Goal: Find contact information: Find contact information

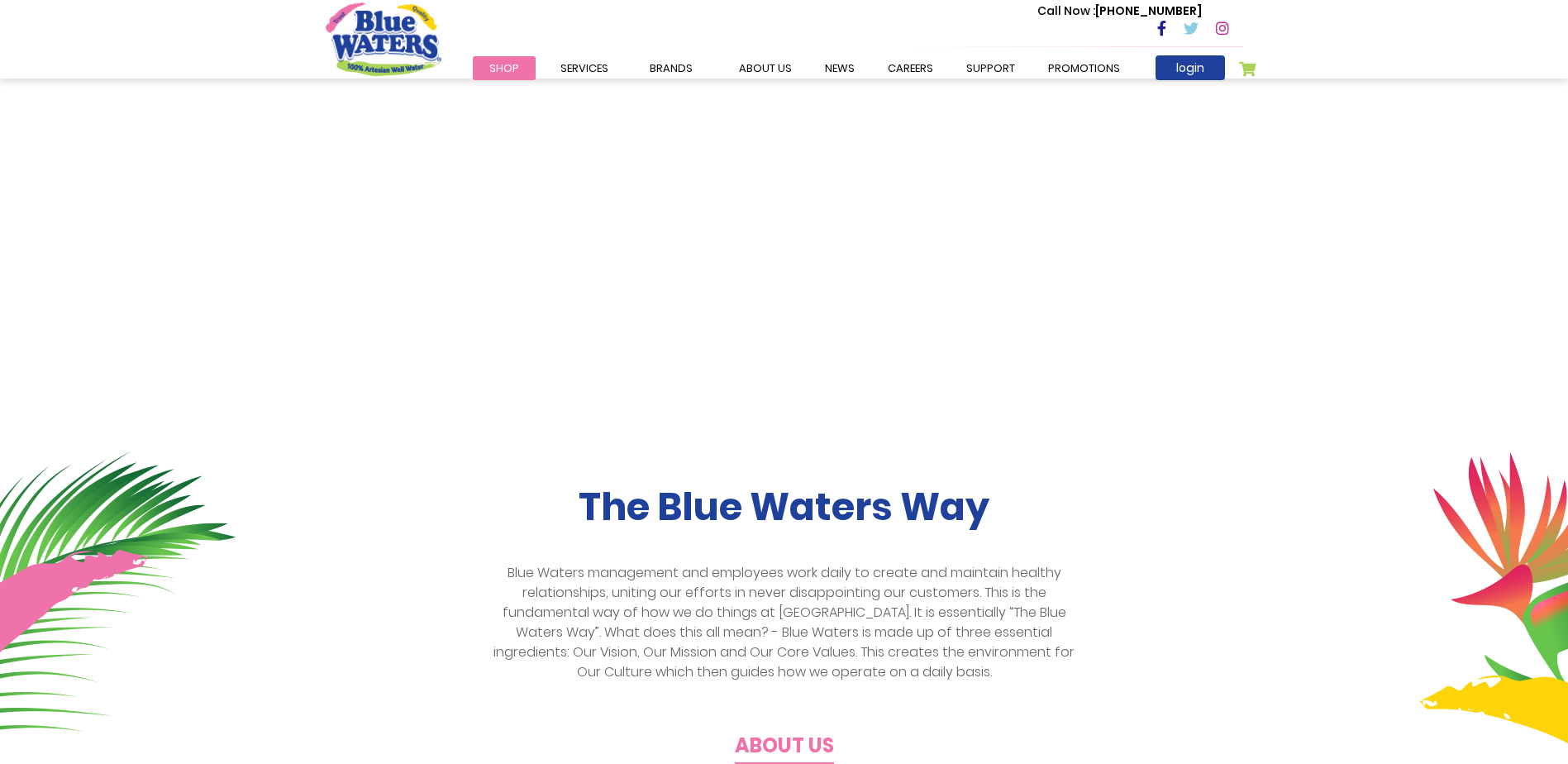
scroll to position [124, 0]
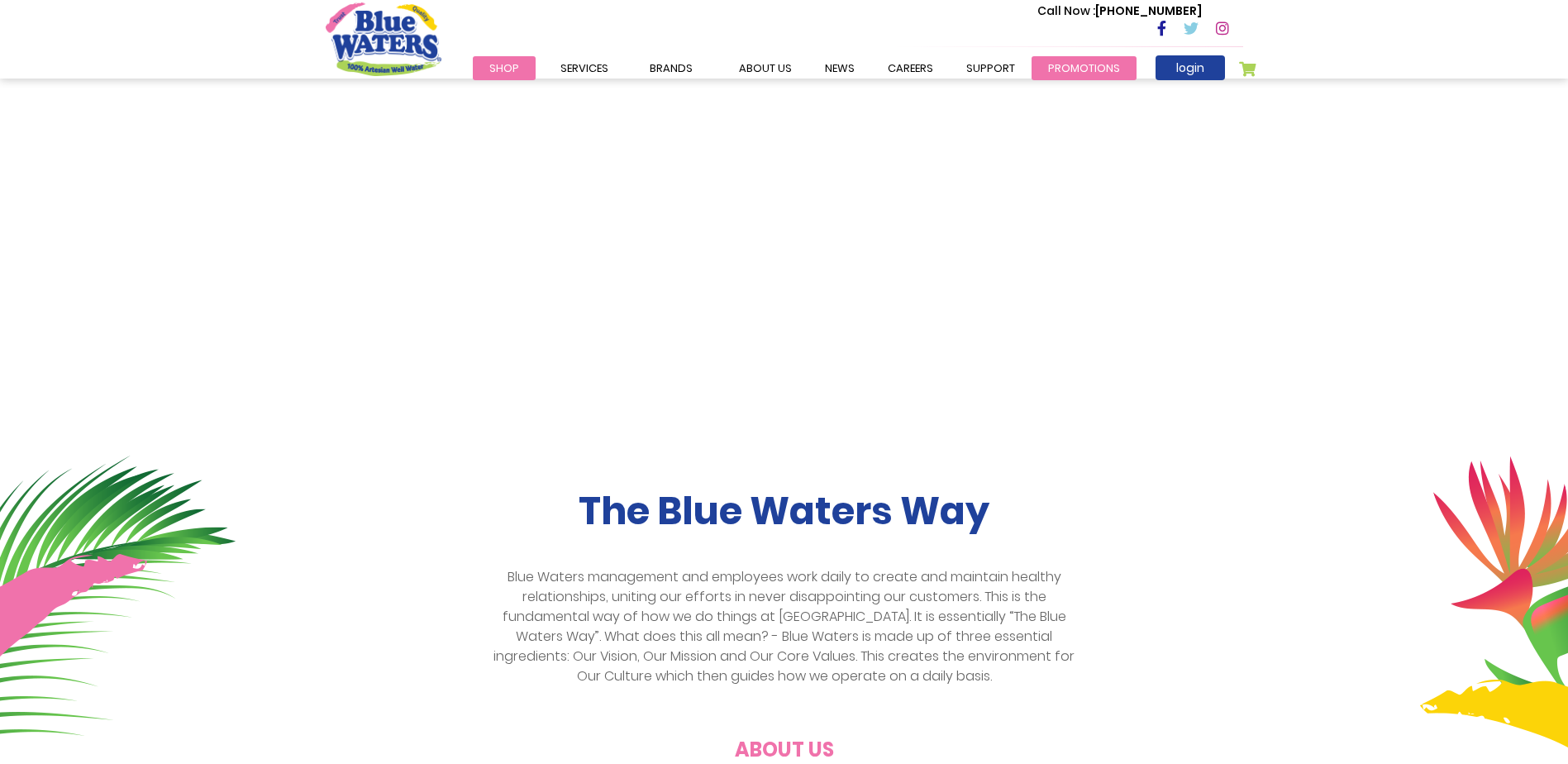
click at [1064, 56] on link "Promotions" at bounding box center [1084, 67] width 105 height 24
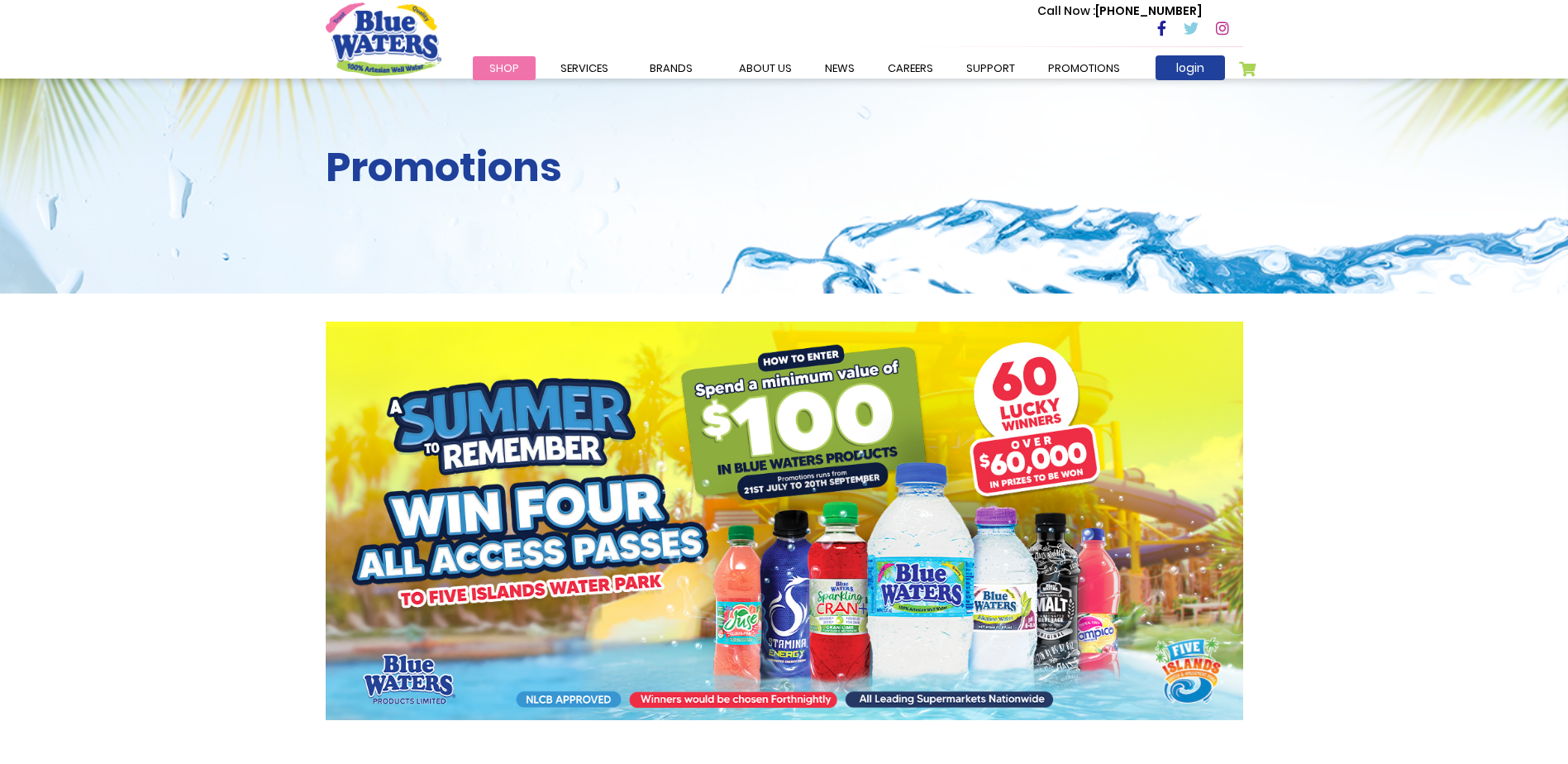
click at [967, 68] on link "support" at bounding box center [990, 67] width 82 height 24
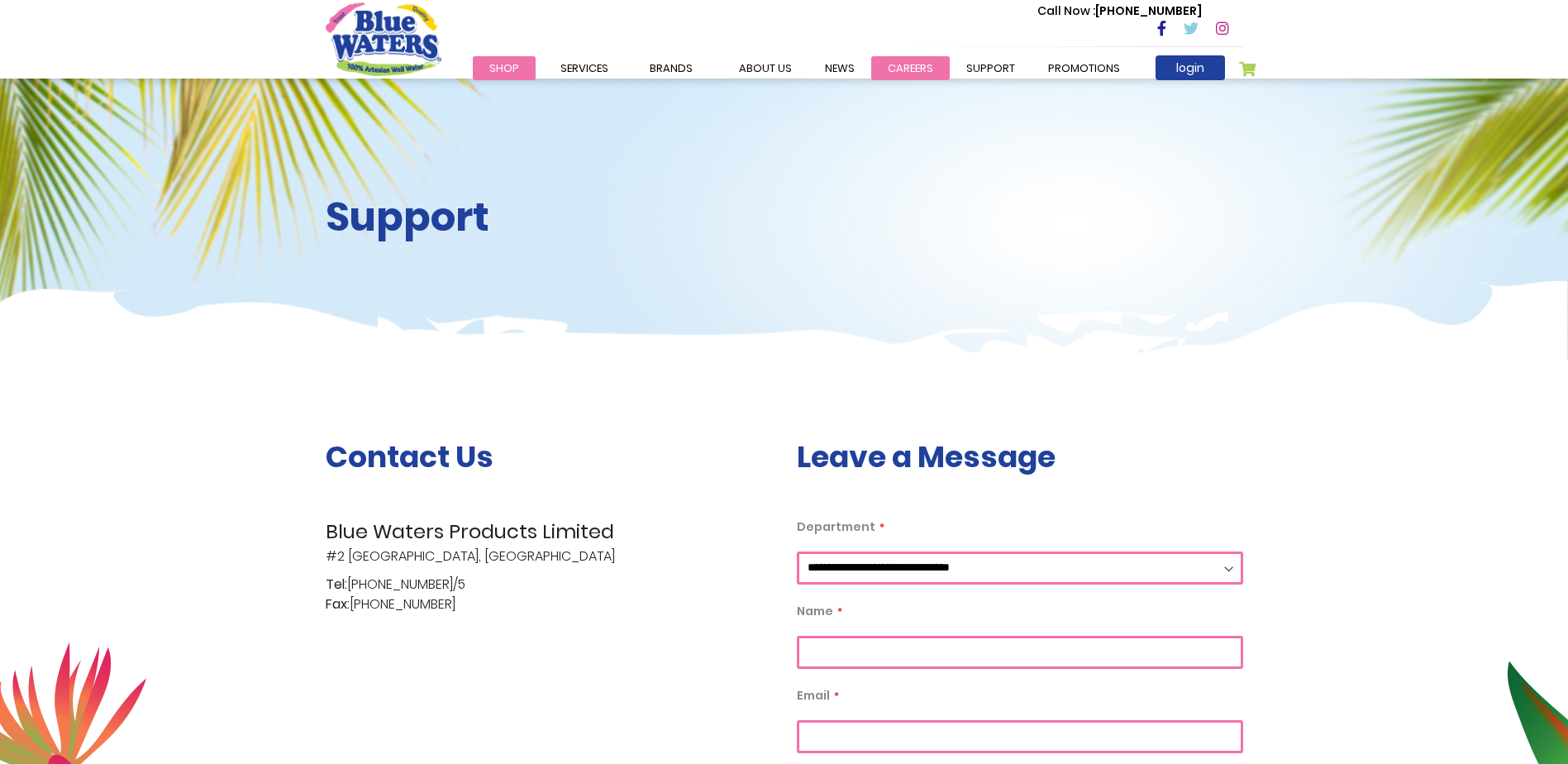
click at [876, 67] on link "careers" at bounding box center [910, 67] width 79 height 24
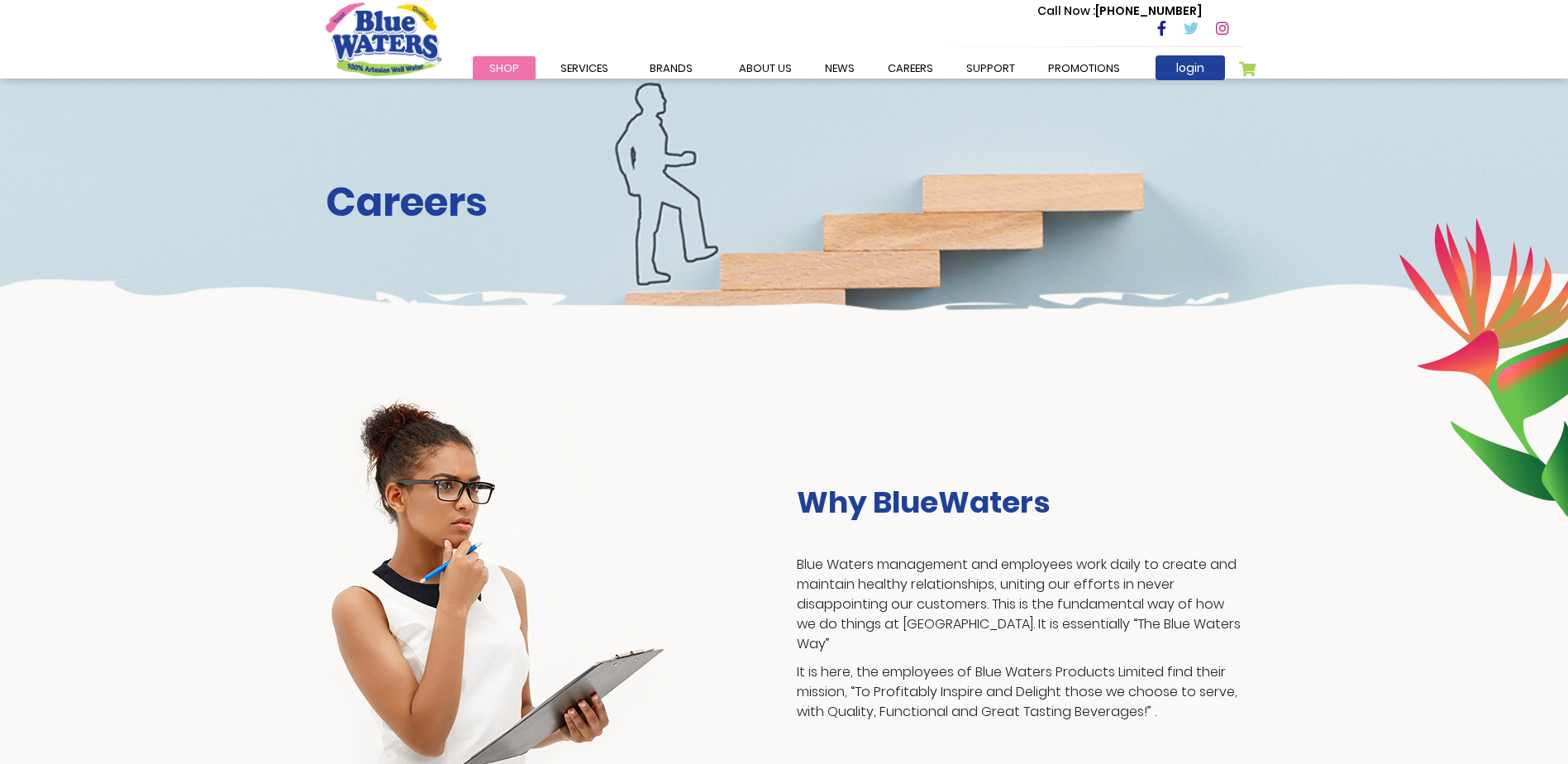
click at [830, 68] on link "News" at bounding box center [840, 67] width 63 height 24
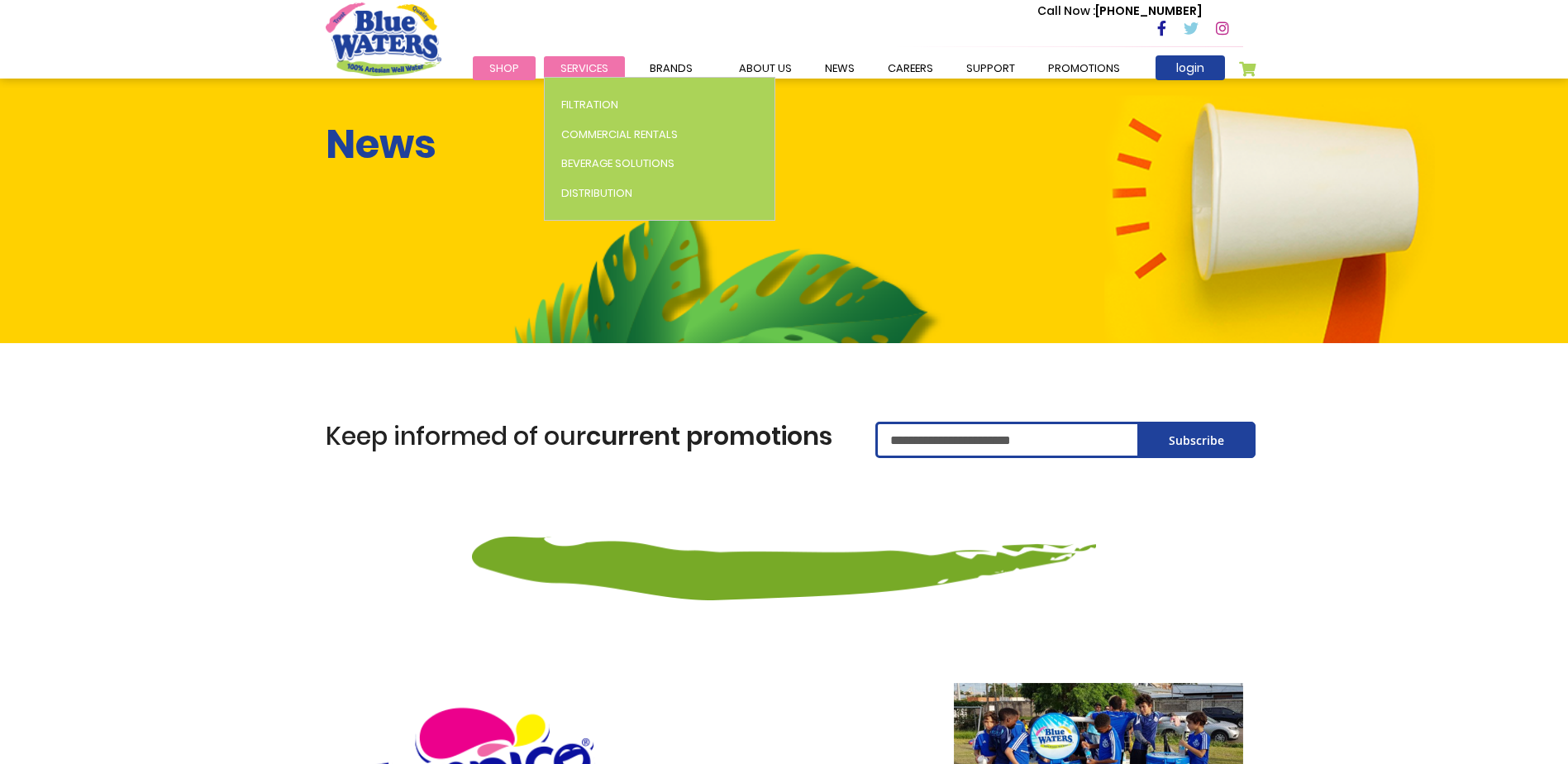
click at [598, 64] on span "Services" at bounding box center [584, 67] width 48 height 16
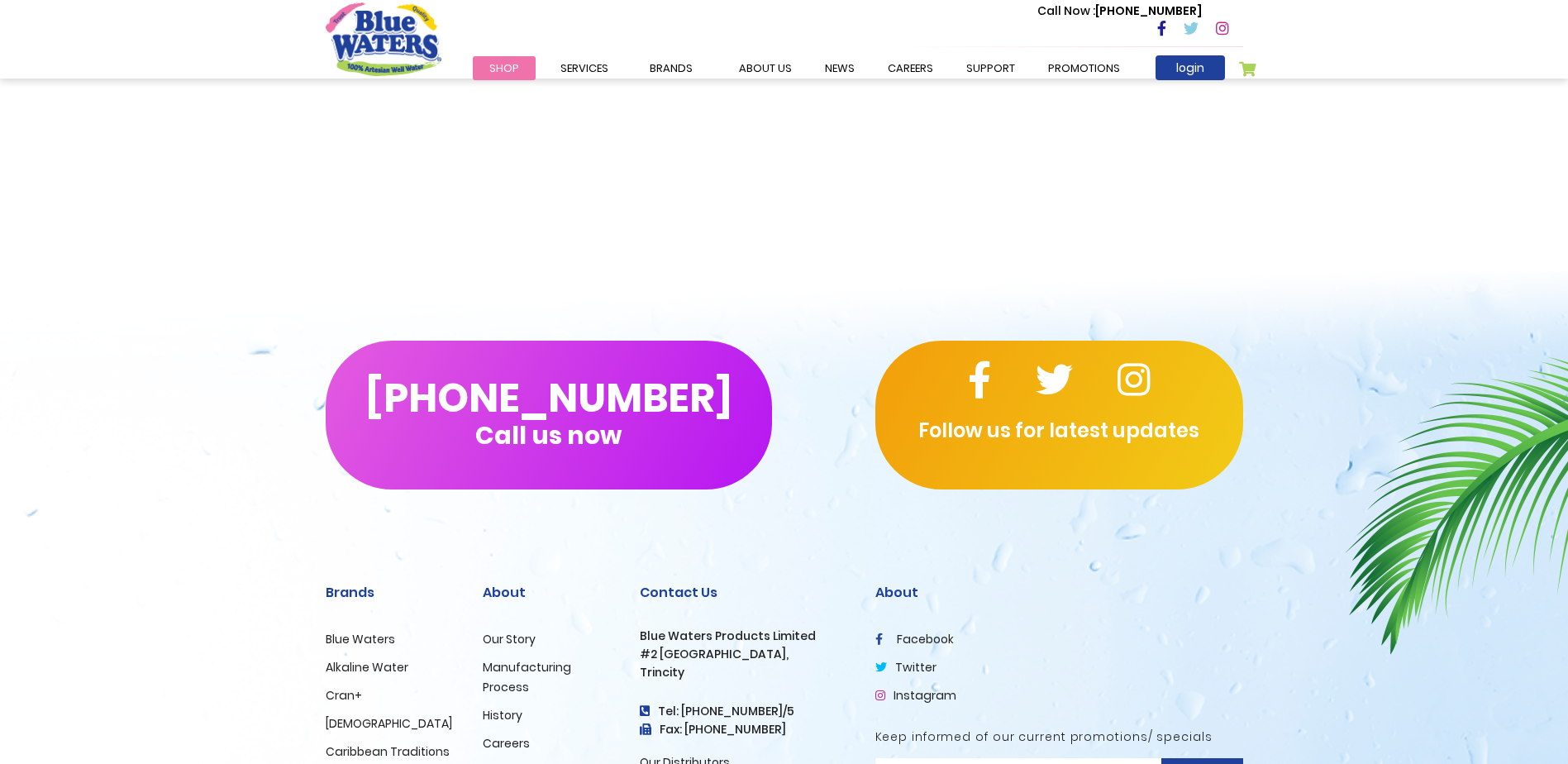
scroll to position [1819, 0]
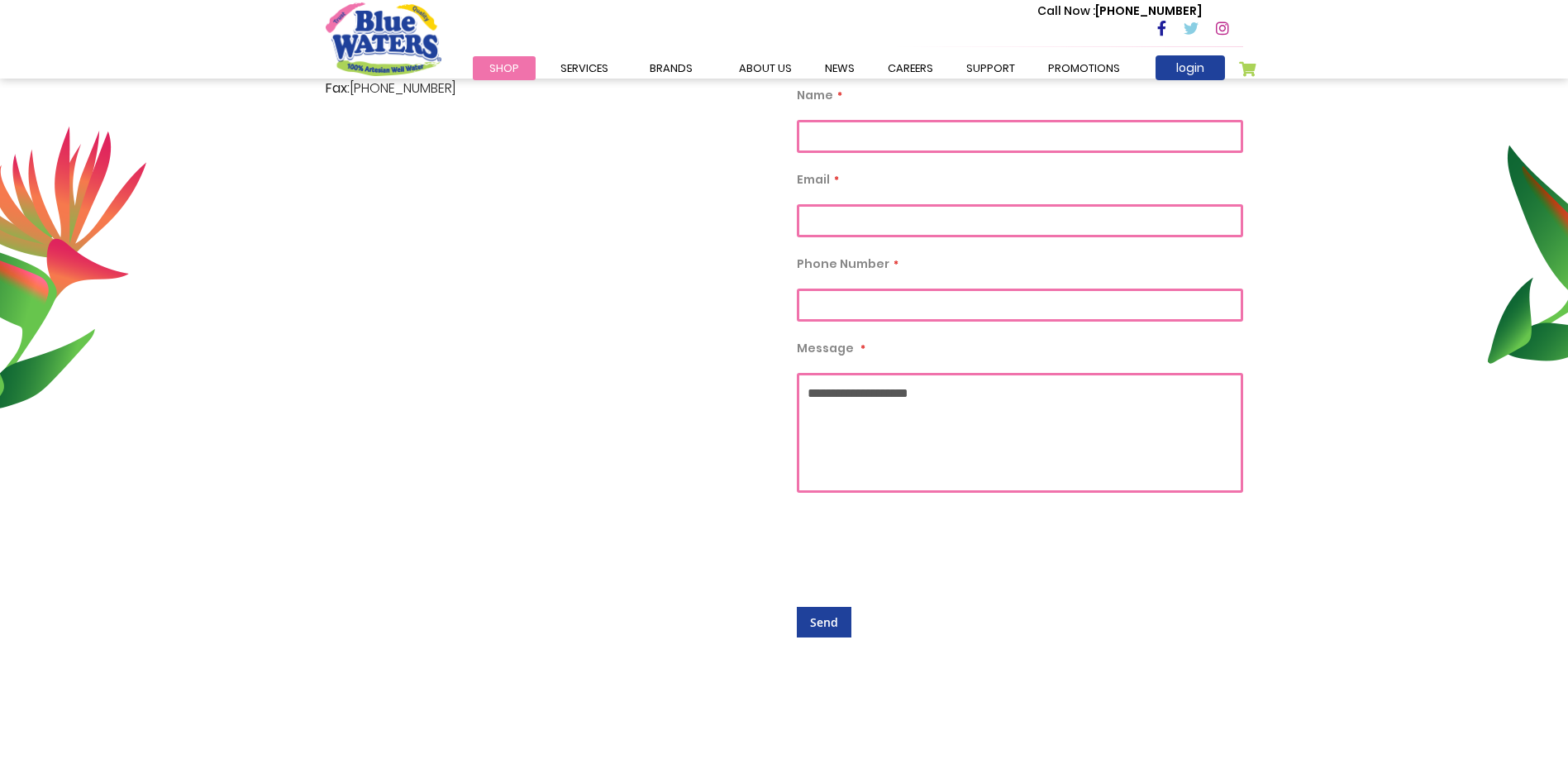
scroll to position [331, 0]
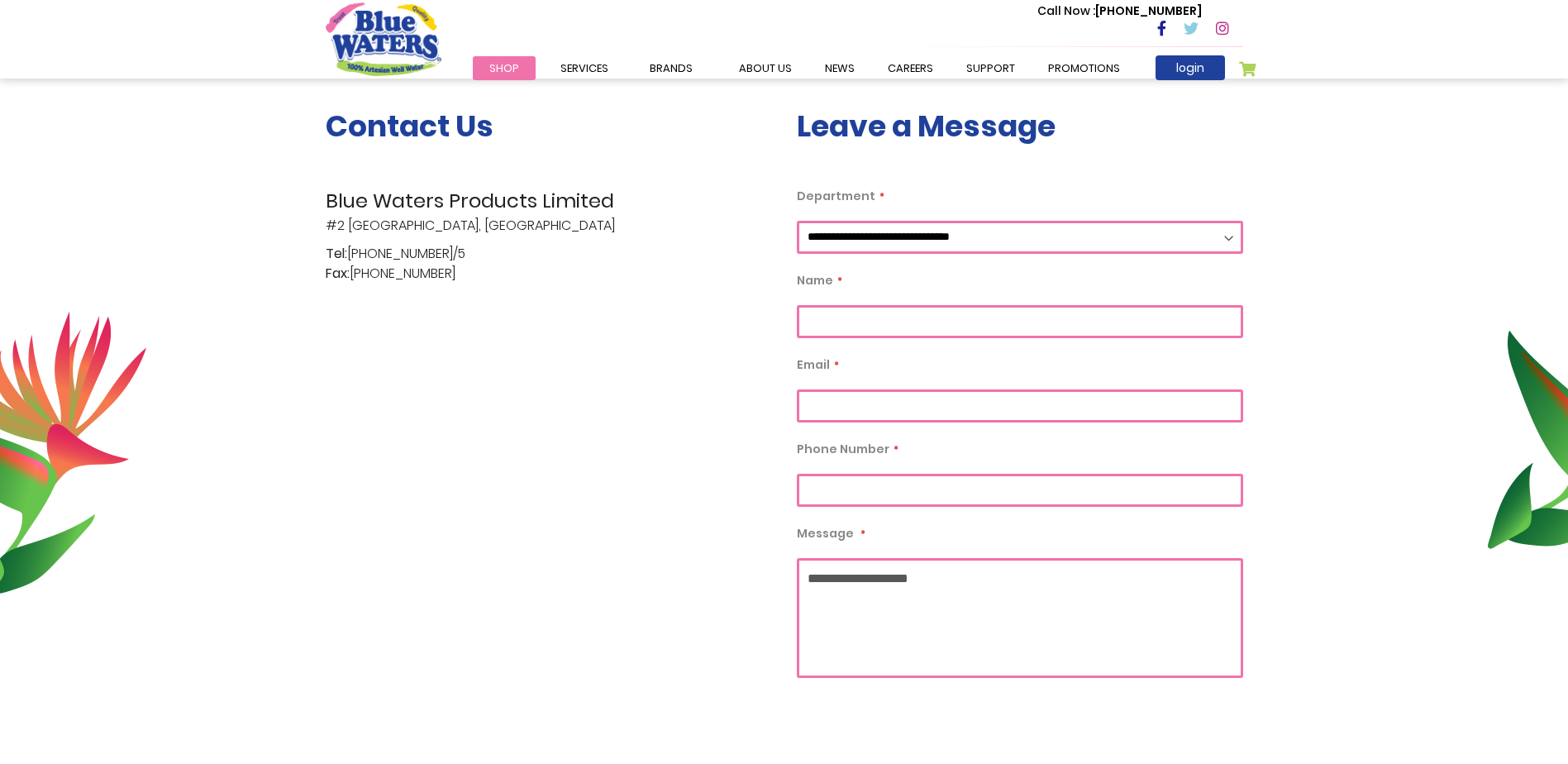
click at [904, 329] on input "Department" at bounding box center [1020, 321] width 447 height 33
click at [564, 413] on div "Contact Us Blue Waters Products Limited #2 Orange Grove Estate, Trincity Tel: (…" at bounding box center [549, 466] width 471 height 715
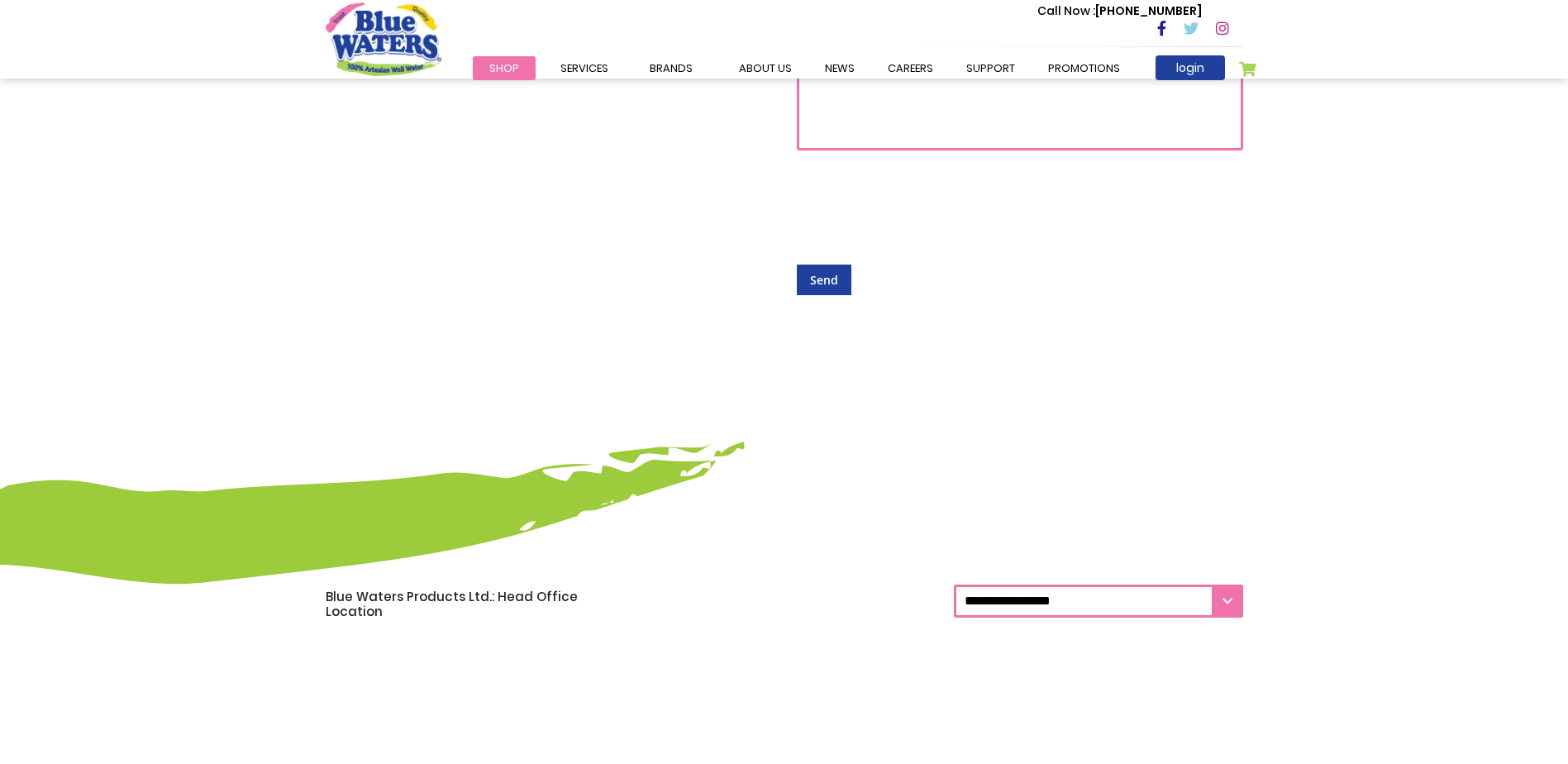
scroll to position [827, 0]
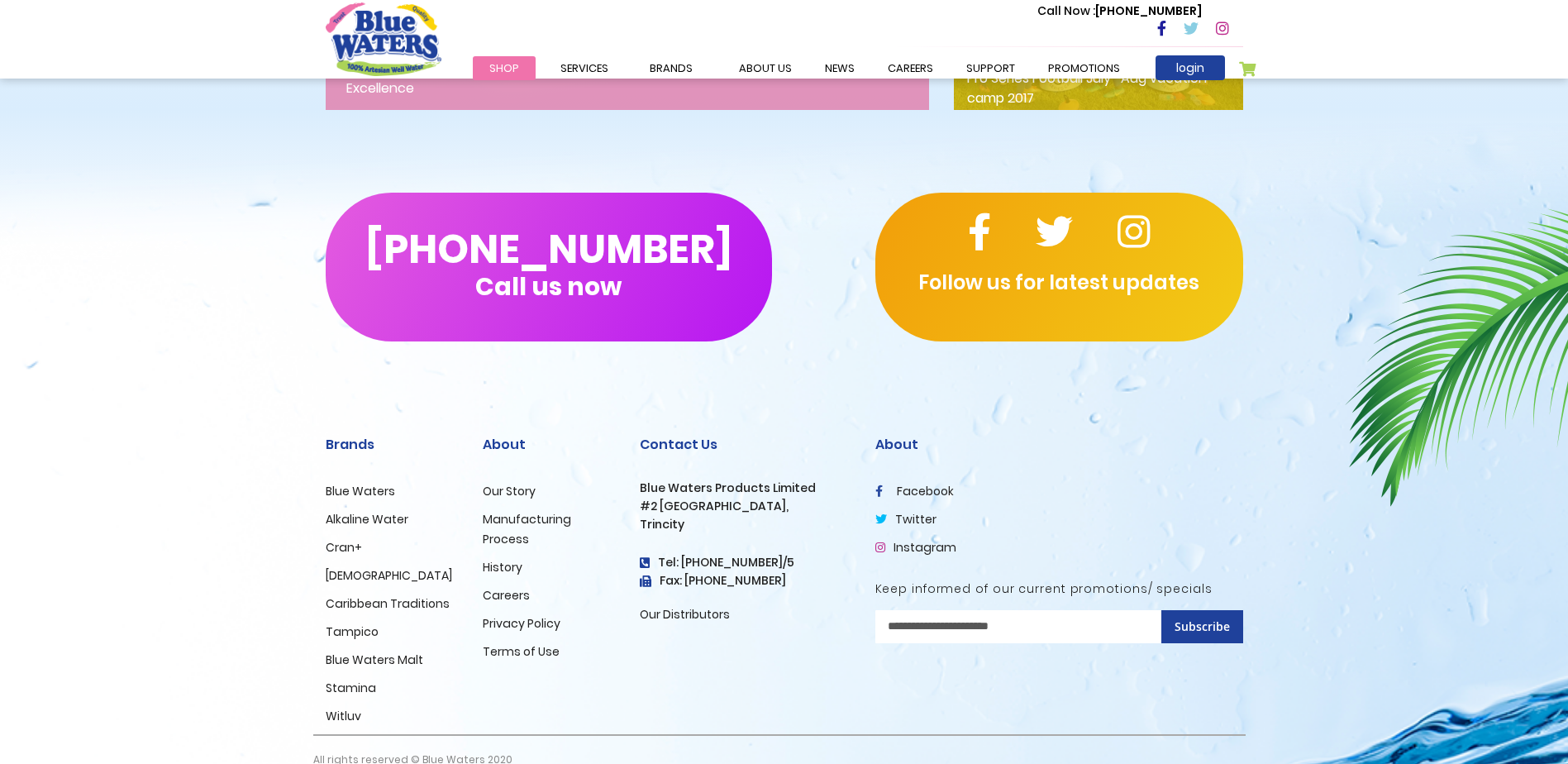
scroll to position [2685, 0]
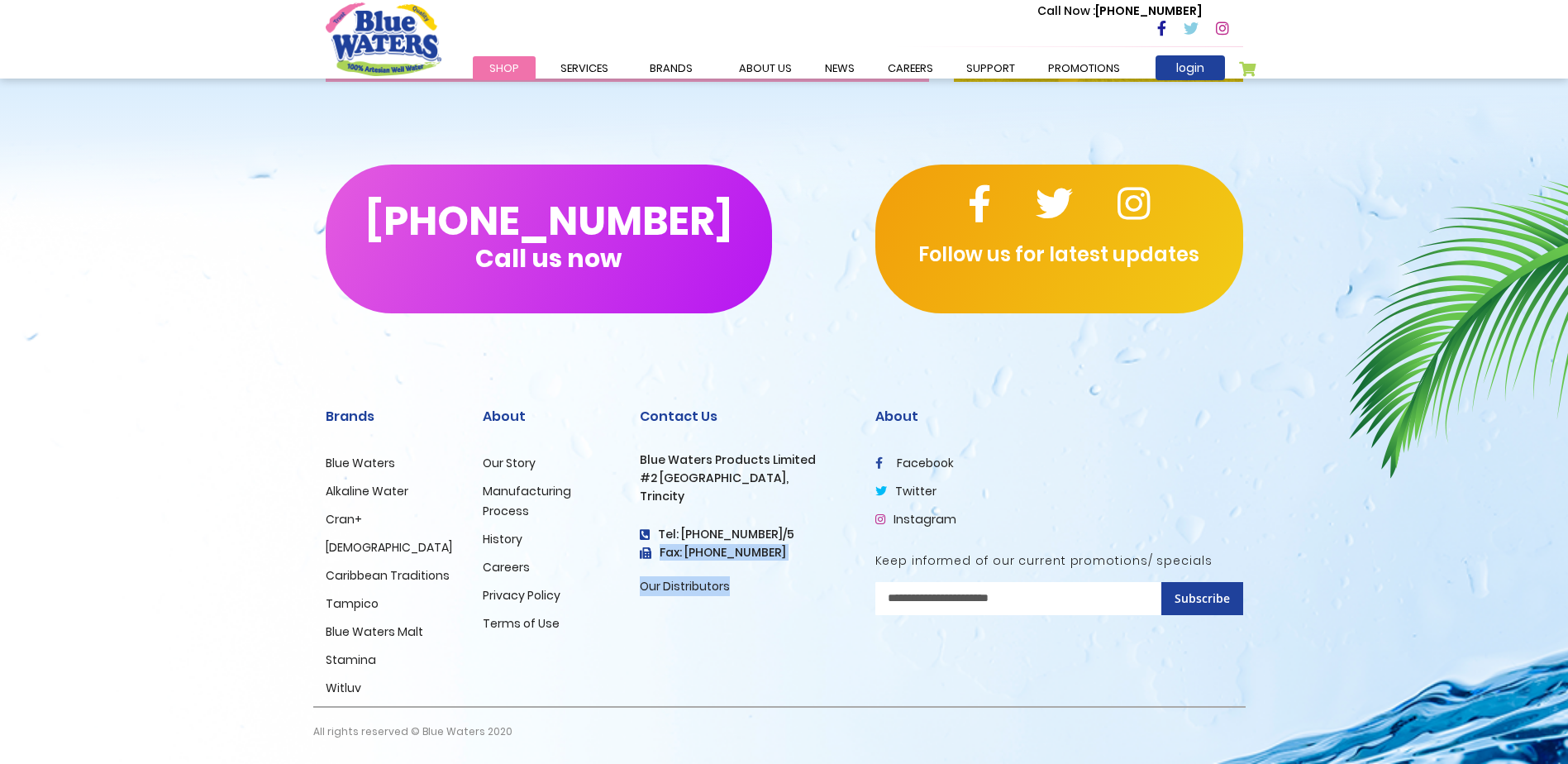
drag, startPoint x: 774, startPoint y: 537, endPoint x: 795, endPoint y: 570, distance: 39.1
click at [795, 570] on div "Contact Us Blue Waters Products Limited [STREET_ADDRESS] Tel: [PHONE_NUMBER]/5 …" at bounding box center [745, 502] width 211 height 187
click at [795, 570] on ul "Our Distributors" at bounding box center [745, 580] width 211 height 32
drag, startPoint x: 780, startPoint y: 570, endPoint x: 641, endPoint y: 424, distance: 201.6
click at [641, 424] on div "Contact Us Blue Waters Products Limited [STREET_ADDRESS] Tel: [PHONE_NUMBER]/5 …" at bounding box center [745, 502] width 211 height 187
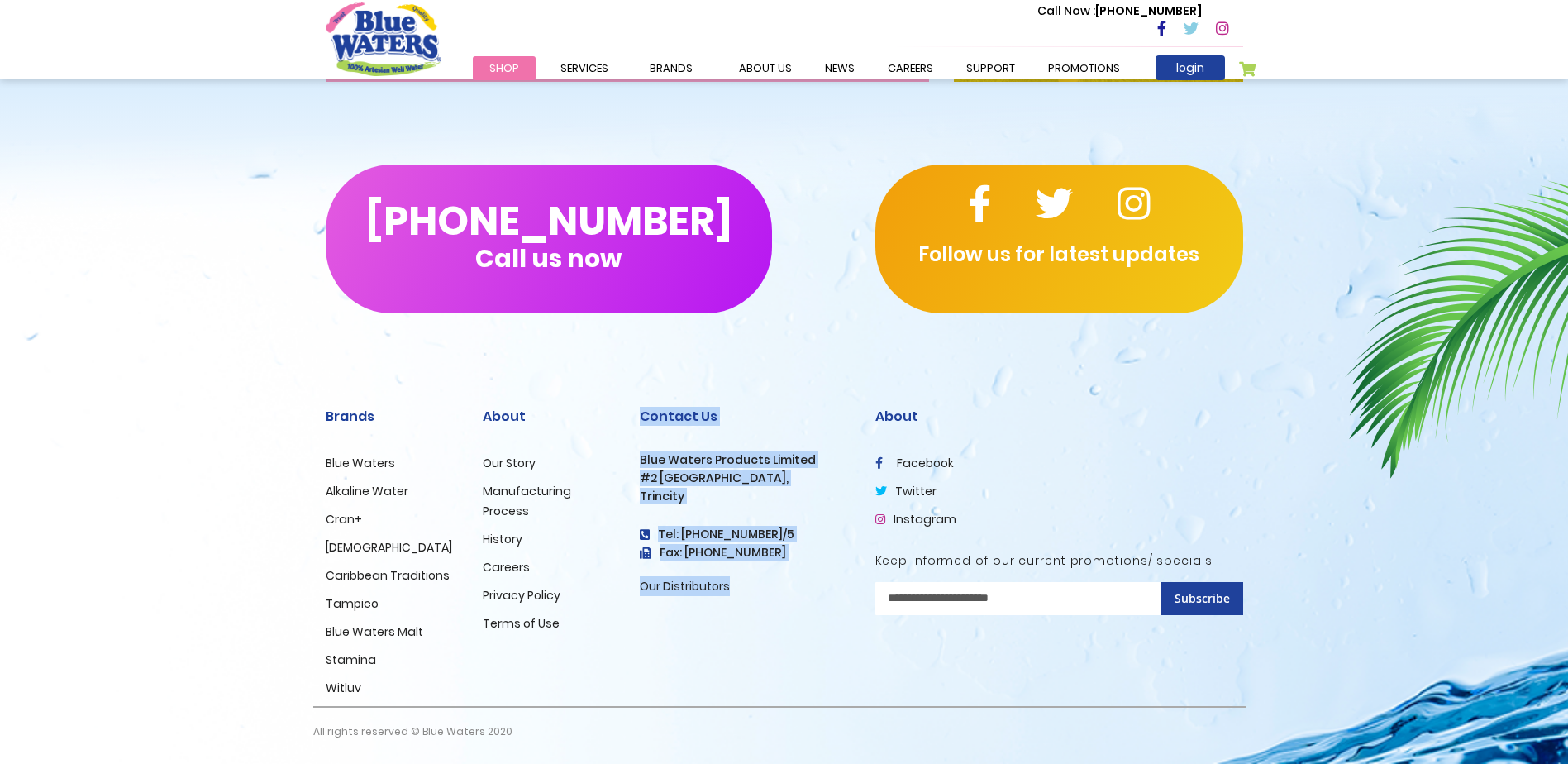
click at [641, 424] on h2 "Contact Us" at bounding box center [745, 416] width 211 height 16
drag, startPoint x: 641, startPoint y: 424, endPoint x: 738, endPoint y: 595, distance: 196.6
click at [738, 576] on div "Contact Us Blue Waters Products Limited [STREET_ADDRESS] Tel: [PHONE_NUMBER]/5 …" at bounding box center [745, 502] width 211 height 187
click at [738, 576] on li "Our Distributors" at bounding box center [745, 585] width 211 height 20
drag, startPoint x: 738, startPoint y: 595, endPoint x: 640, endPoint y: 414, distance: 205.8
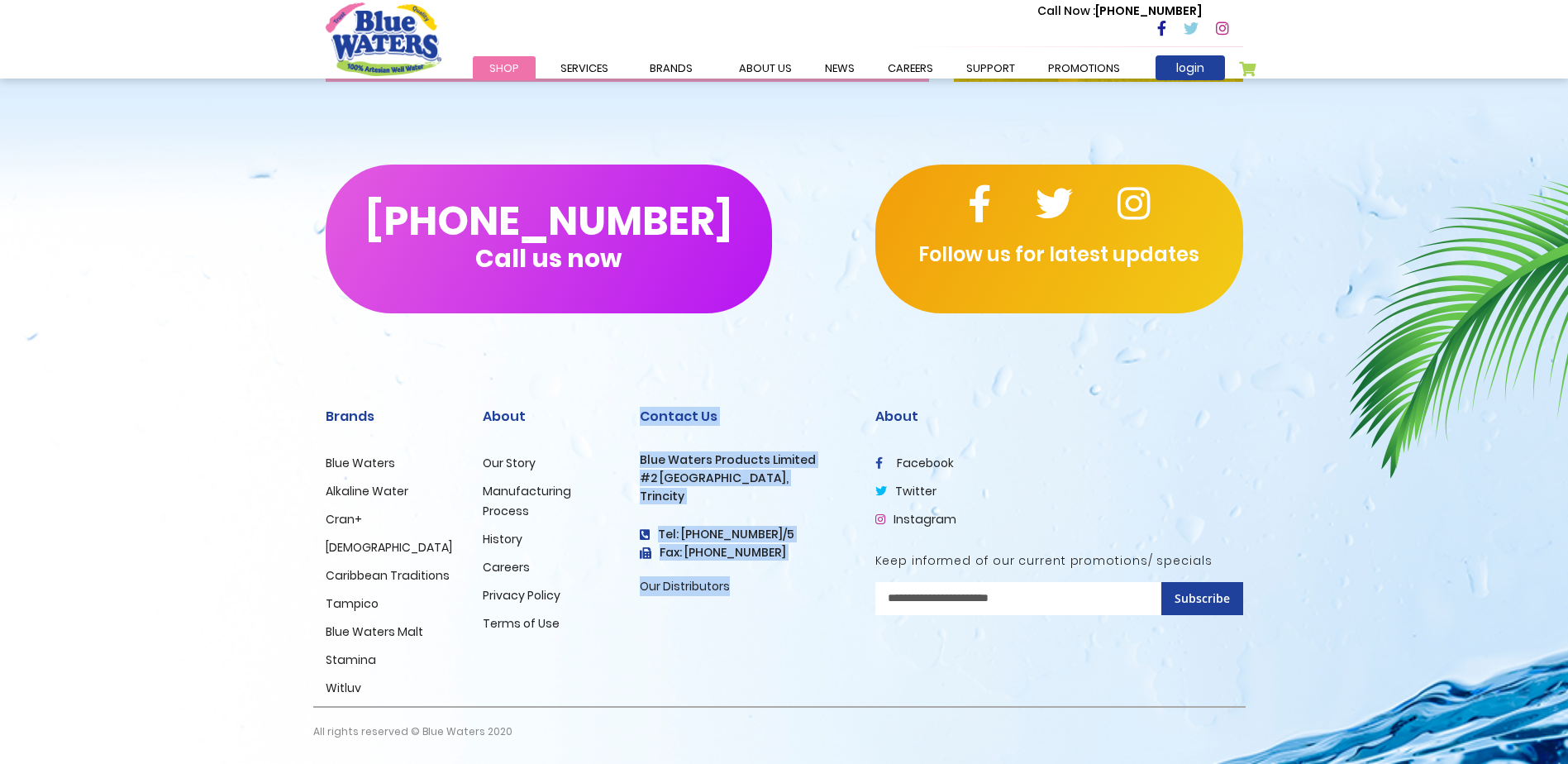
click at [640, 414] on div "Contact Us Blue Waters Products Limited [STREET_ADDRESS] Tel: [PHONE_NUMBER]/5 …" at bounding box center [745, 502] width 211 height 187
click at [640, 414] on h2 "Contact Us" at bounding box center [745, 416] width 211 height 16
drag, startPoint x: 640, startPoint y: 414, endPoint x: 753, endPoint y: 624, distance: 238.5
click at [753, 576] on div "Contact Us Blue Waters Products Limited [STREET_ADDRESS] Tel: [PHONE_NUMBER]/5 …" at bounding box center [745, 543] width 236 height 327
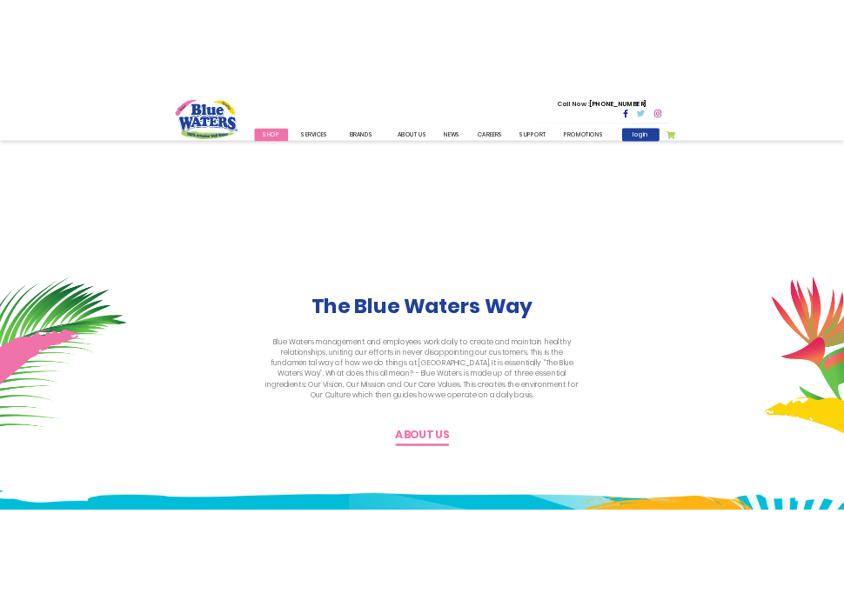
scroll to position [0, 0]
